Goal: Task Accomplishment & Management: Use online tool/utility

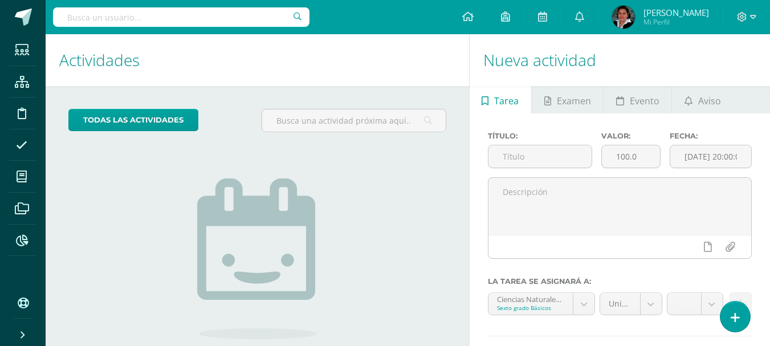
click at [212, 181] on img at bounding box center [257, 258] width 120 height 161
click at [19, 238] on icon at bounding box center [22, 240] width 12 height 11
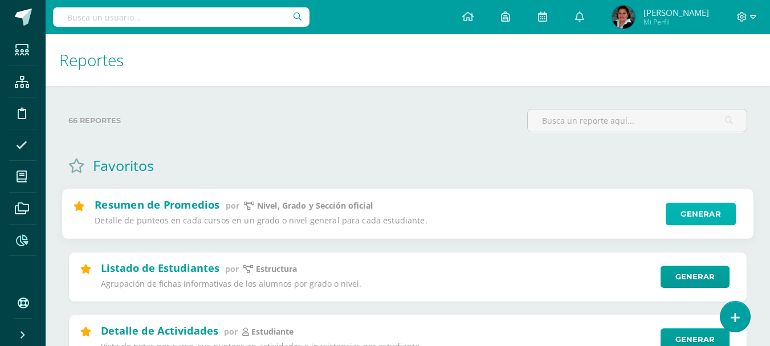
click at [705, 209] on link "Generar" at bounding box center [701, 214] width 70 height 23
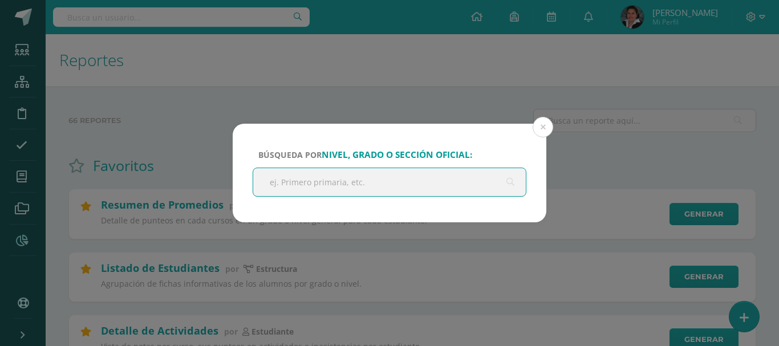
click at [370, 182] on input "text" at bounding box center [389, 182] width 273 height 28
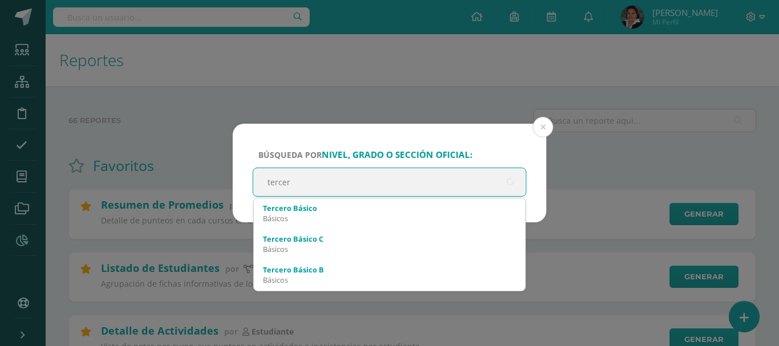
type input "tercero"
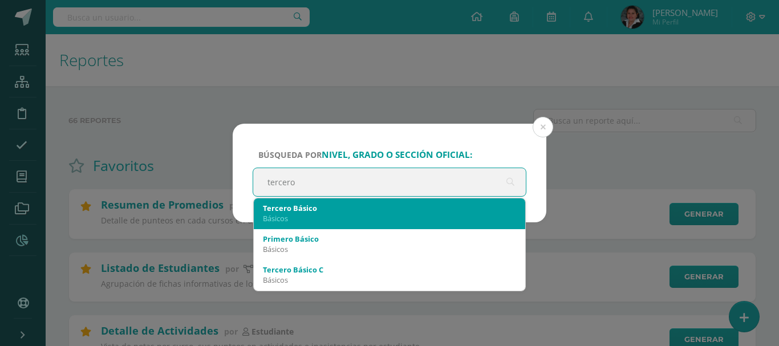
click at [361, 214] on div "Básicos" at bounding box center [389, 218] width 253 height 10
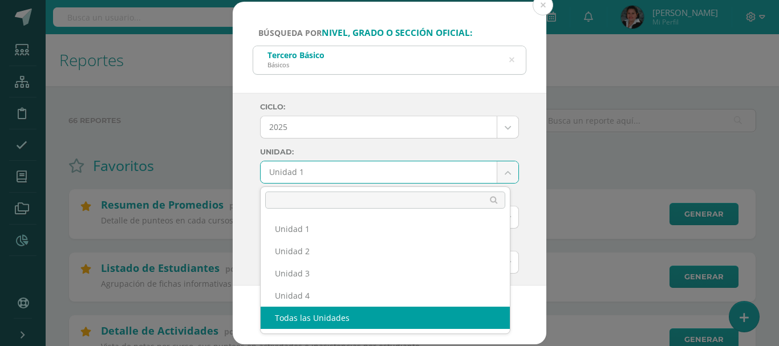
select select "all_units"
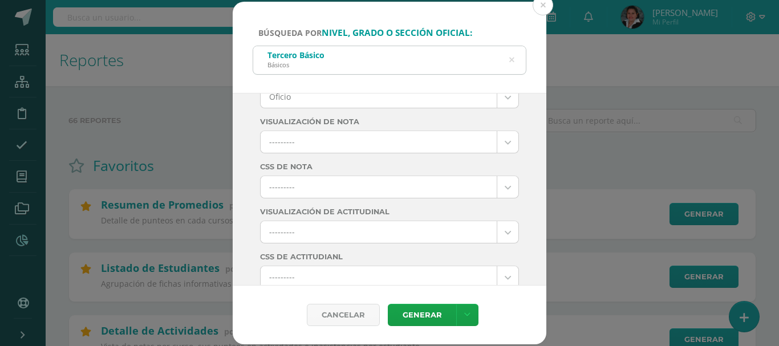
scroll to position [228, 0]
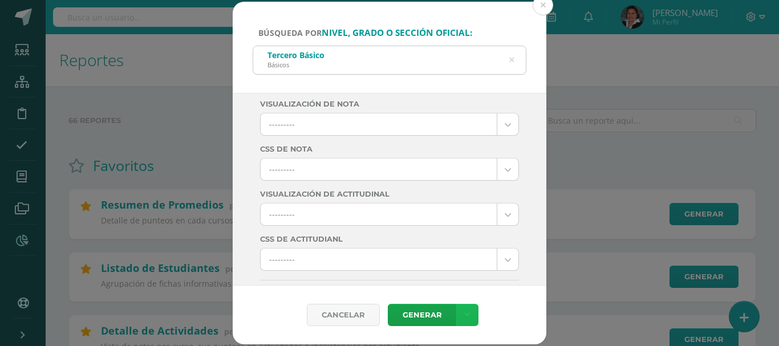
click at [465, 318] on icon at bounding box center [467, 315] width 6 height 10
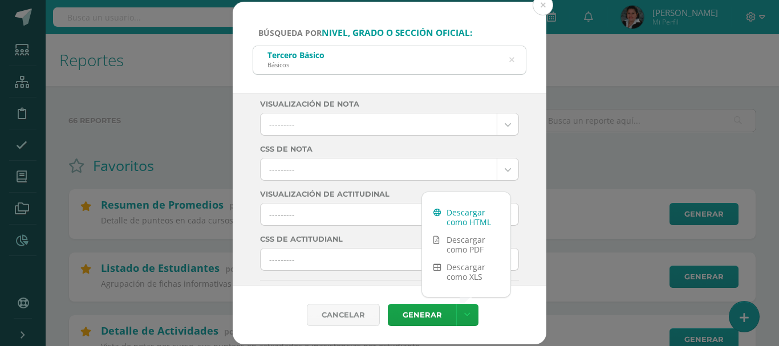
click at [460, 221] on link "Descargar como HTML" at bounding box center [466, 217] width 88 height 27
